Goal: Transaction & Acquisition: Obtain resource

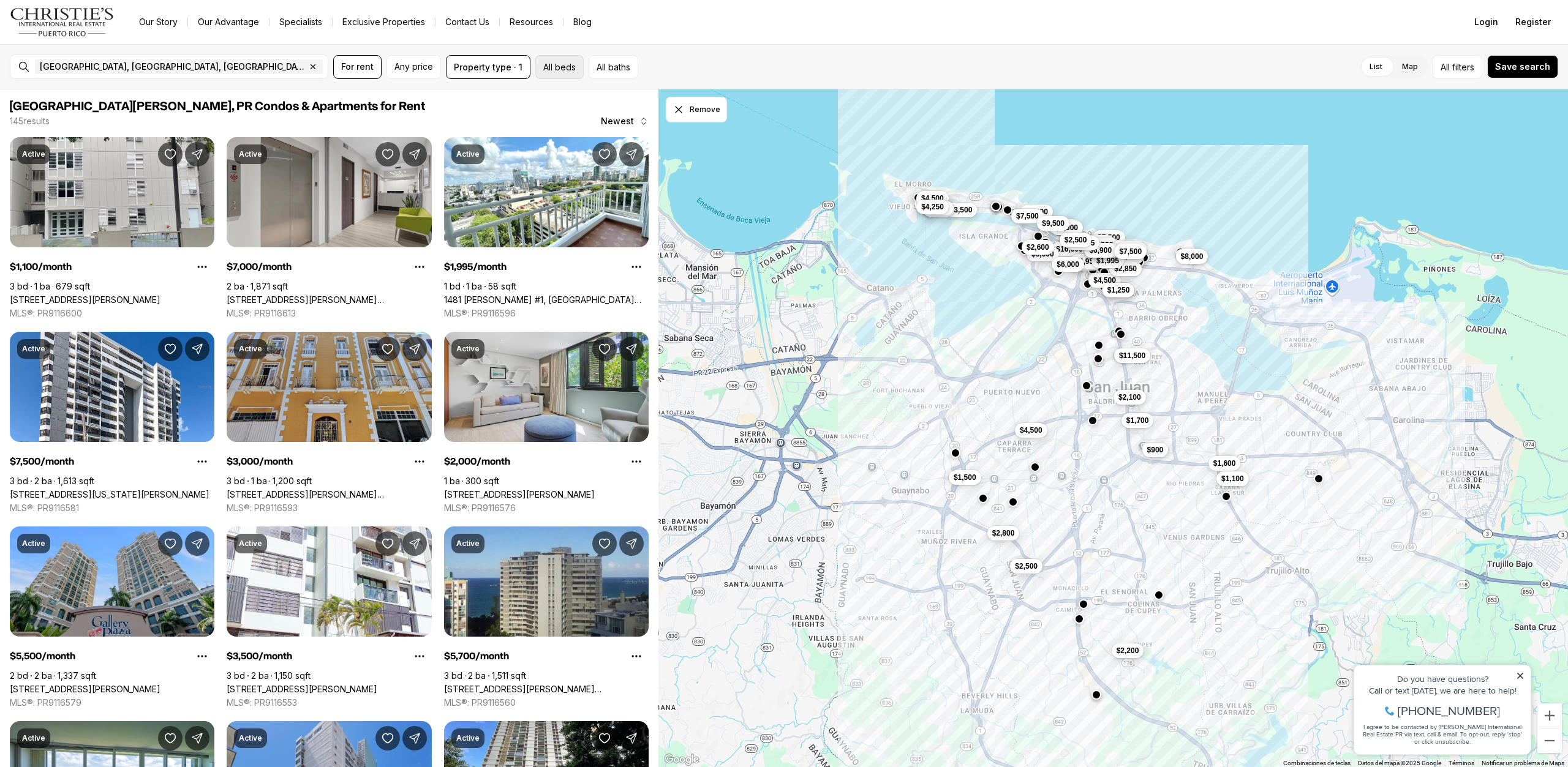
click at [560, 67] on button "All beds" at bounding box center [559, 67] width 48 height 24
click at [630, 99] on label "1" at bounding box center [631, 102] width 28 height 22
click at [629, 99] on button "1" at bounding box center [623, 97] width 12 height 12
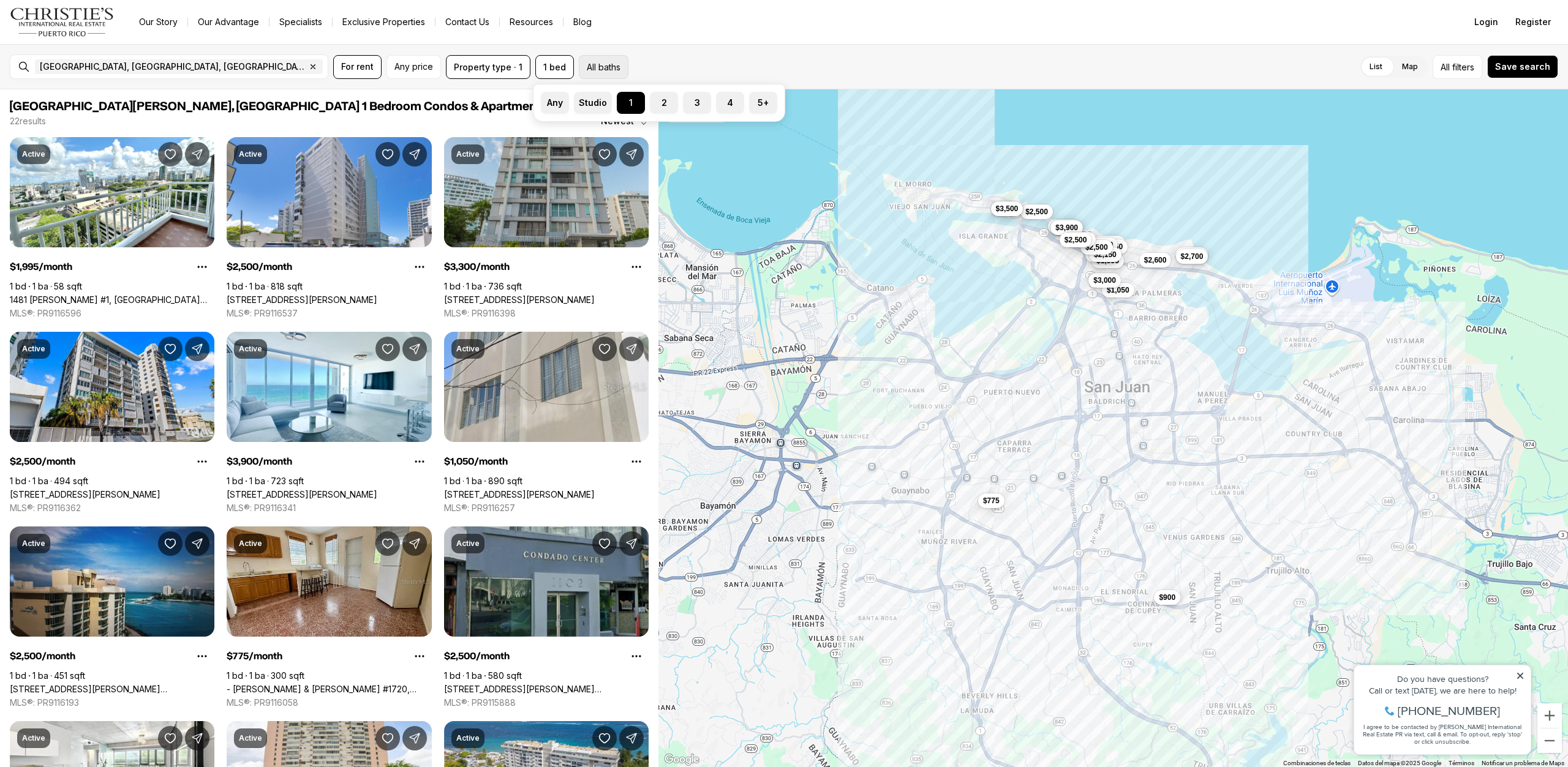
click at [603, 72] on button "All baths" at bounding box center [603, 67] width 50 height 24
click at [627, 110] on label "1" at bounding box center [631, 102] width 28 height 22
click at [627, 104] on button "1" at bounding box center [623, 97] width 12 height 12
click at [351, 69] on span "For rent" at bounding box center [358, 67] width 33 height 10
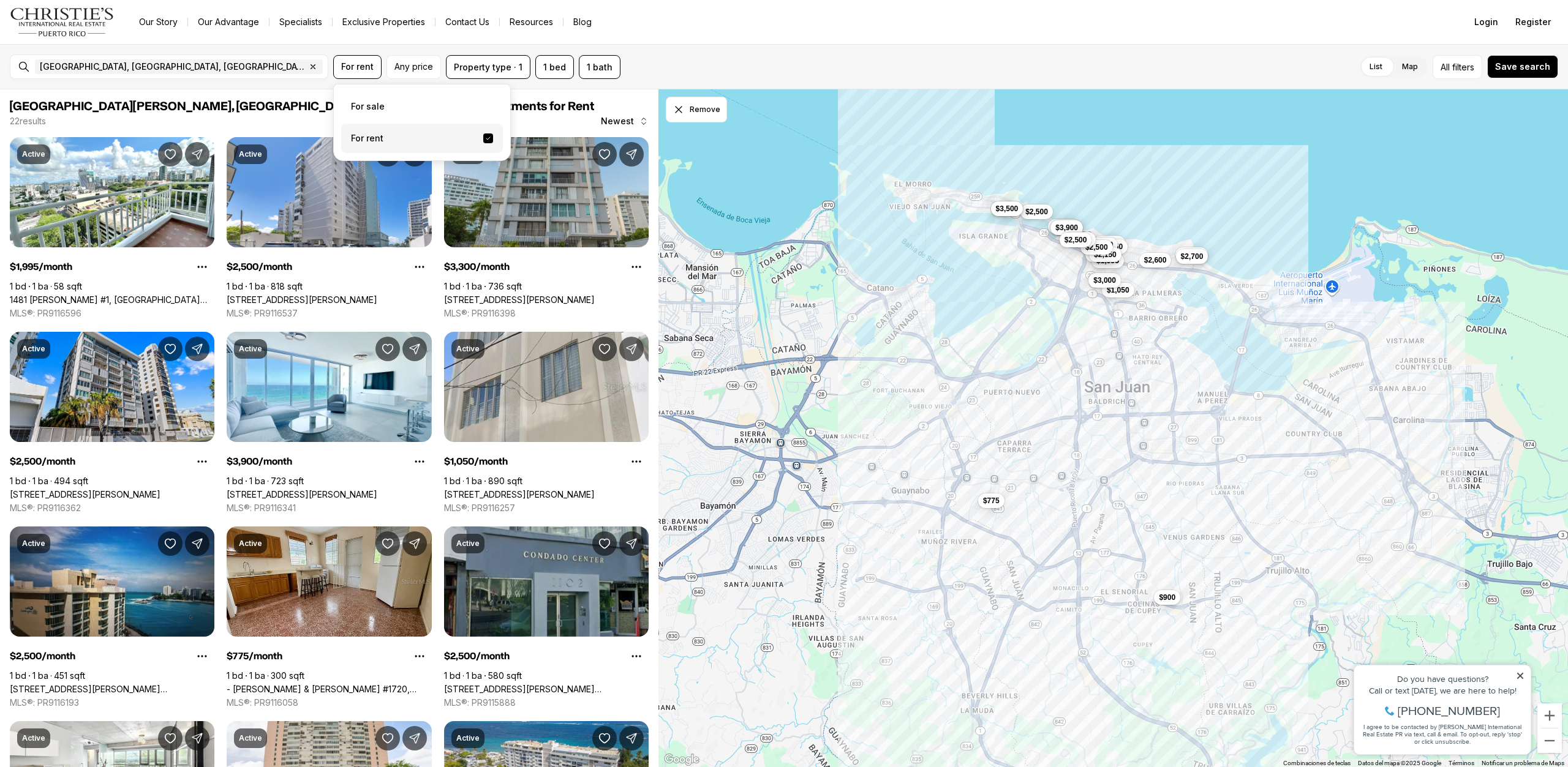
click at [361, 144] on label "For rent" at bounding box center [422, 138] width 162 height 29
click at [483, 143] on button "For rent" at bounding box center [488, 138] width 10 height 10
click at [780, 54] on div "[GEOGRAPHIC_DATA], [GEOGRAPHIC_DATA], [GEOGRAPHIC_DATA] Remove [GEOGRAPHIC_DATA…" at bounding box center [784, 67] width 1568 height 45
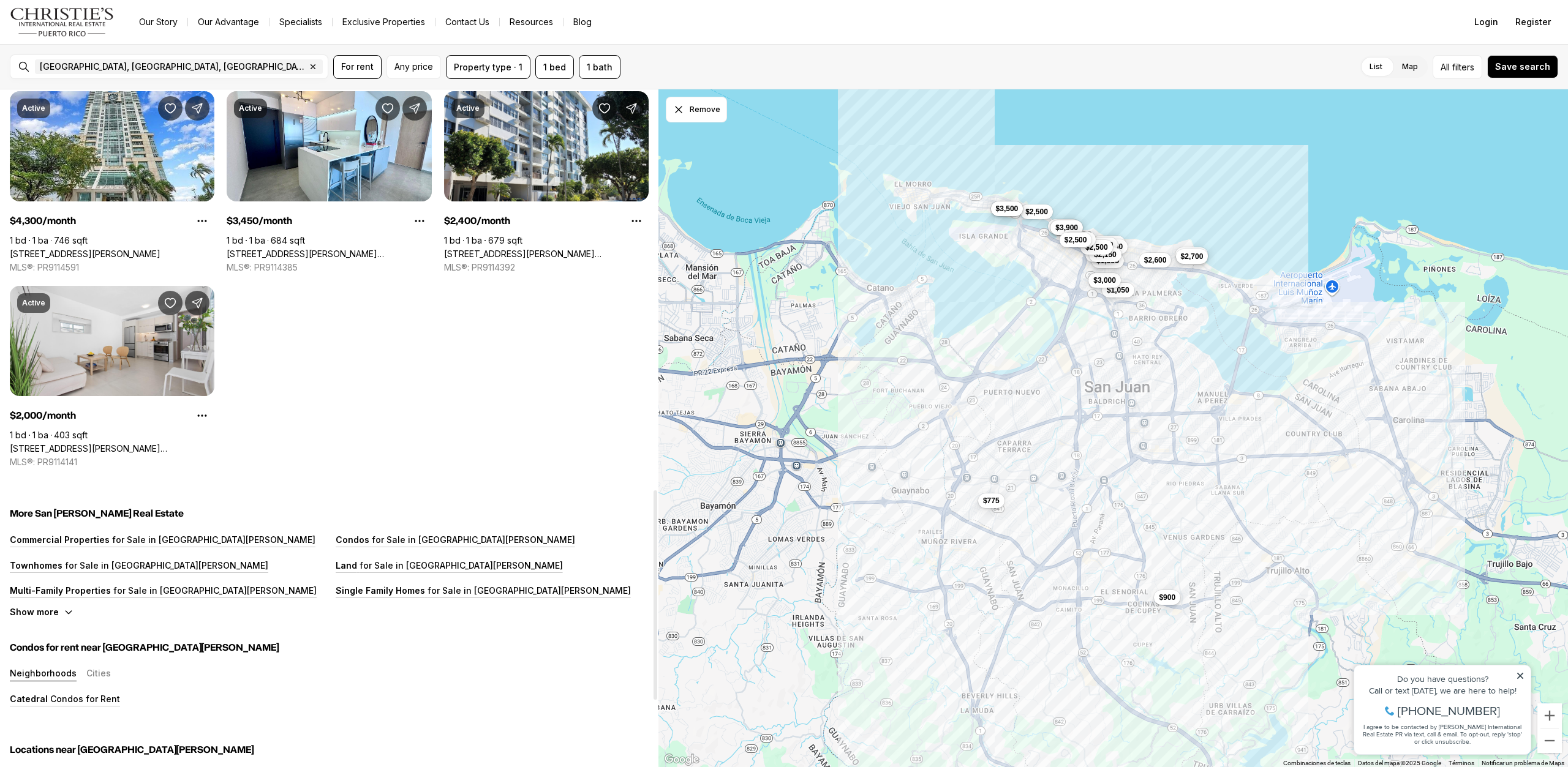
scroll to position [1102, 0]
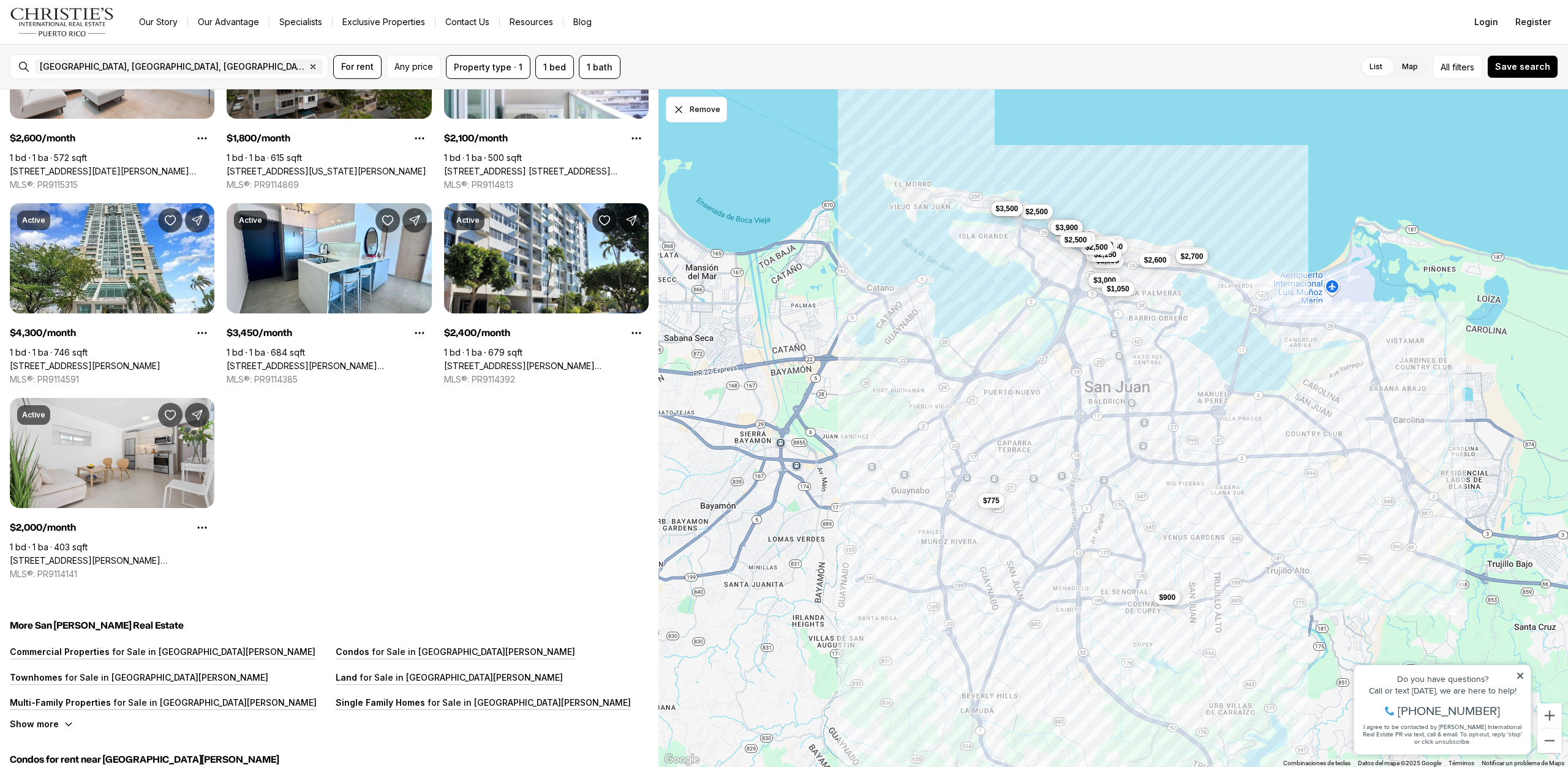
click at [1112, 283] on button "$1,050" at bounding box center [1118, 289] width 33 height 15
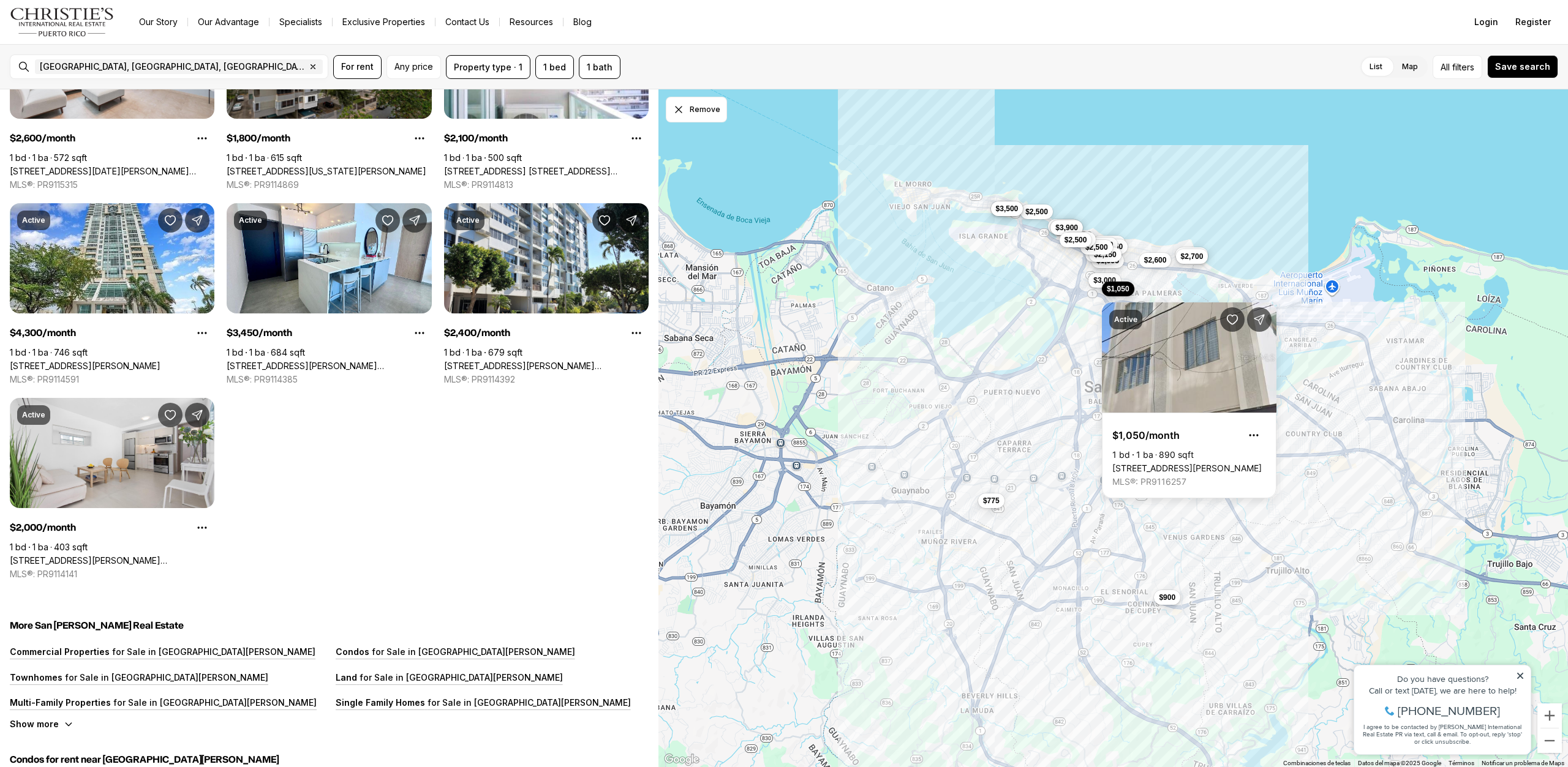
click at [1112, 283] on button "$1,050" at bounding box center [1118, 289] width 33 height 15
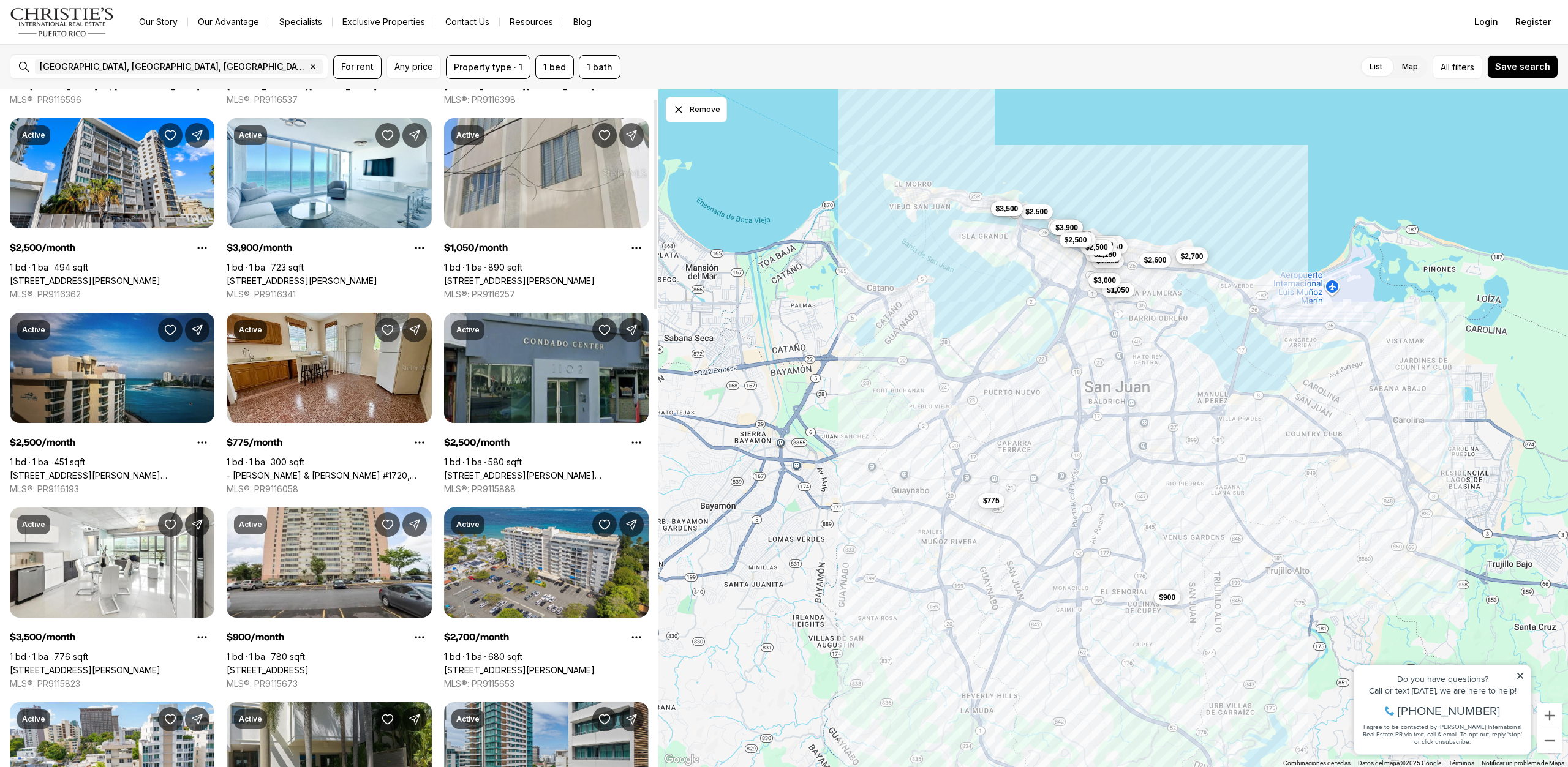
scroll to position [0, 0]
